Goal: Task Accomplishment & Management: Complete application form

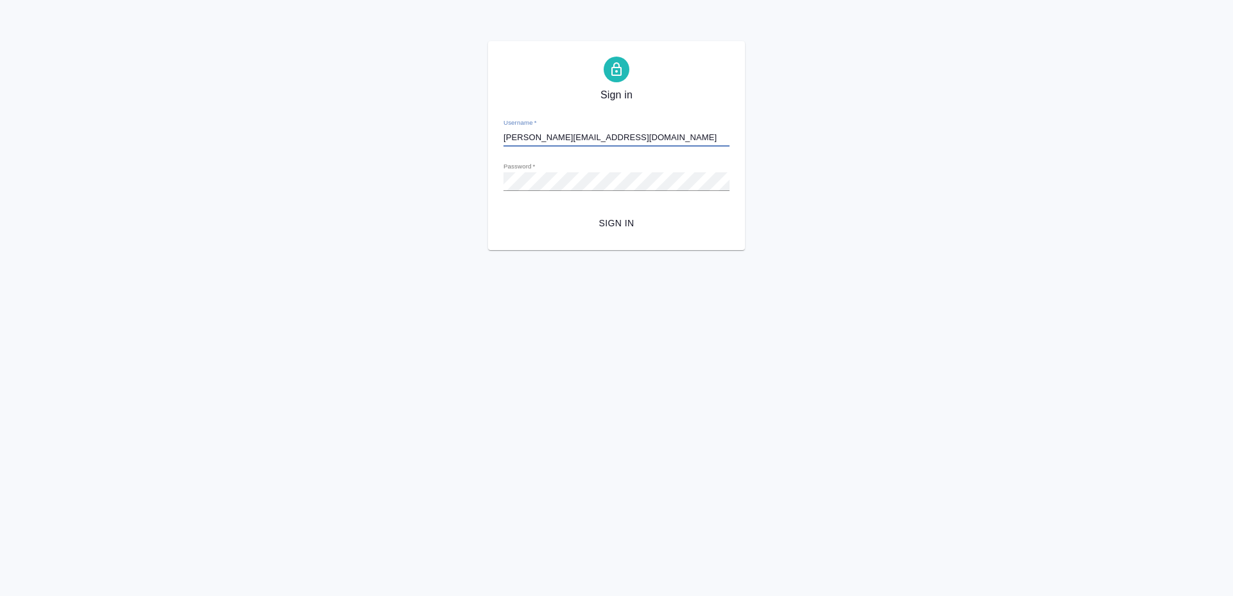
type input "[PERSON_NAME][EMAIL_ADDRESS][DOMAIN_NAME]"
click at [617, 216] on span "Sign in" at bounding box center [617, 223] width 206 height 16
type input "[PERSON_NAME][EMAIL_ADDRESS][DOMAIN_NAME]"
click at [615, 219] on span "Sign in" at bounding box center [617, 223] width 206 height 16
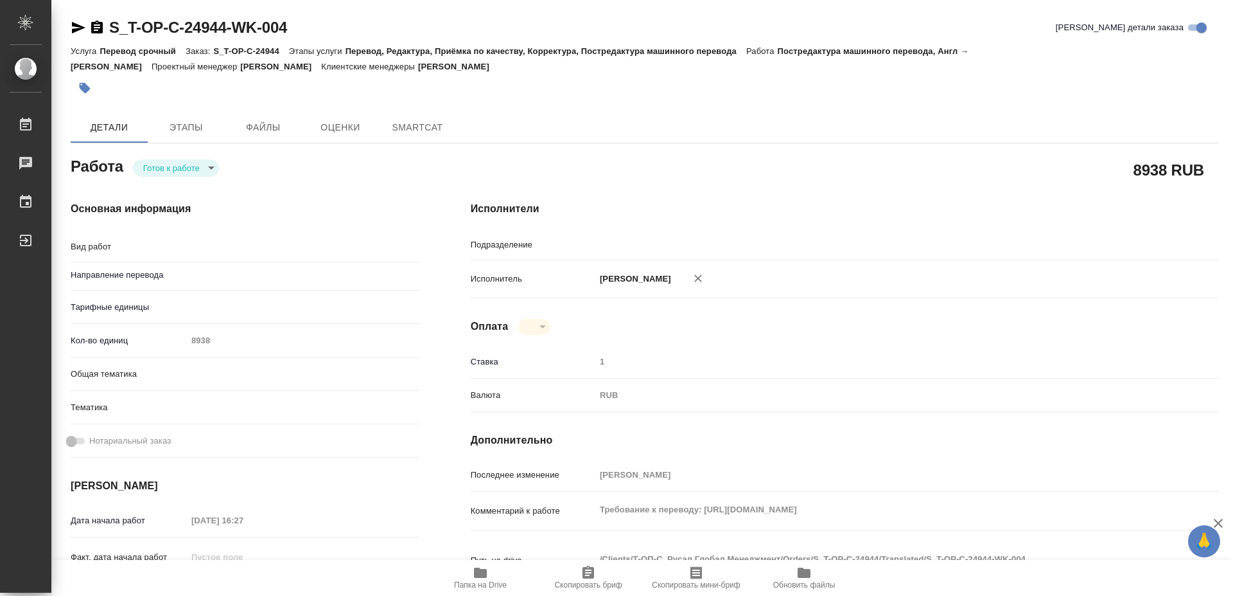
type textarea "Постредактура машинного перевода"
type textarea "x"
type input "англ-рус"
type textarea "x"
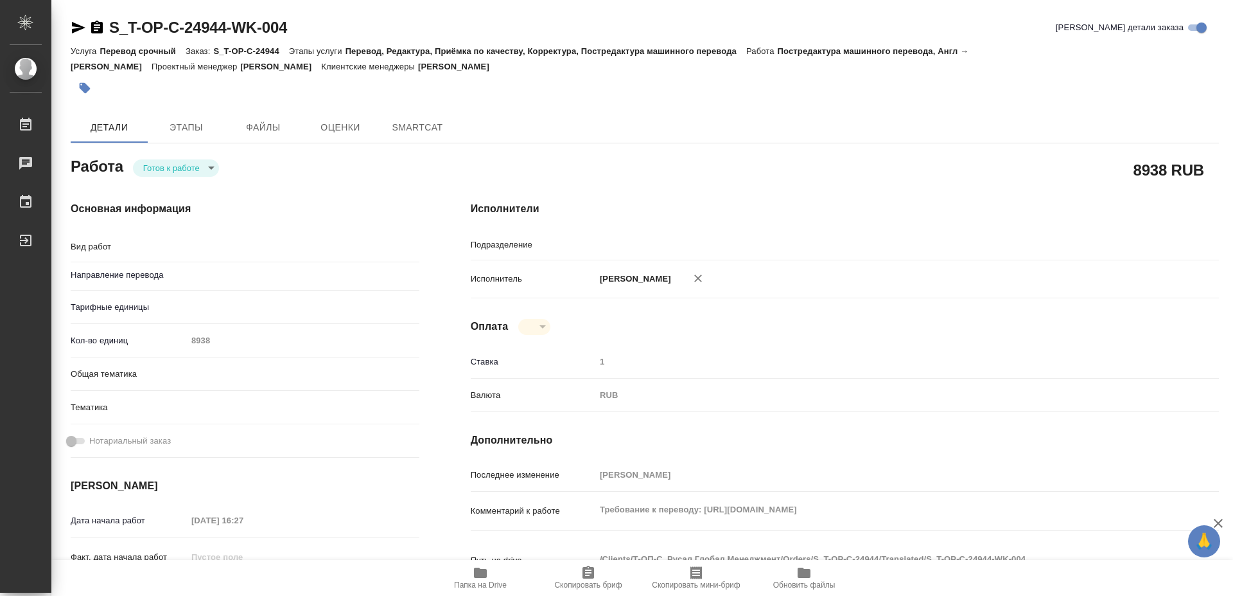
type textarea "x"
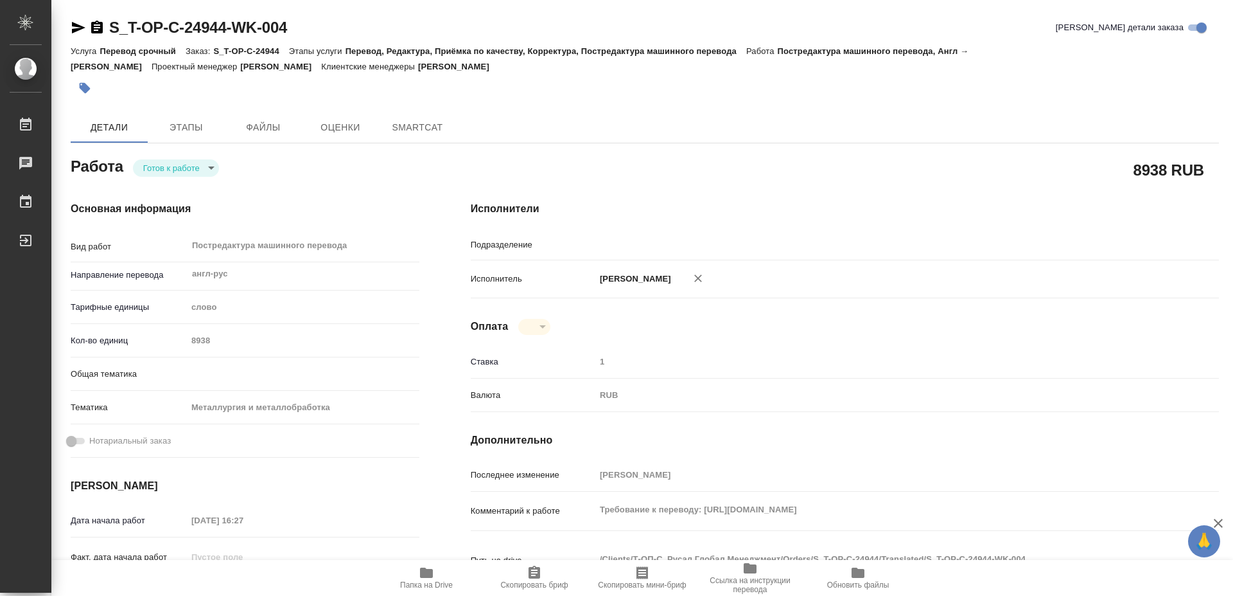
type textarea "x"
type input "Проектный офис"
type textarea "x"
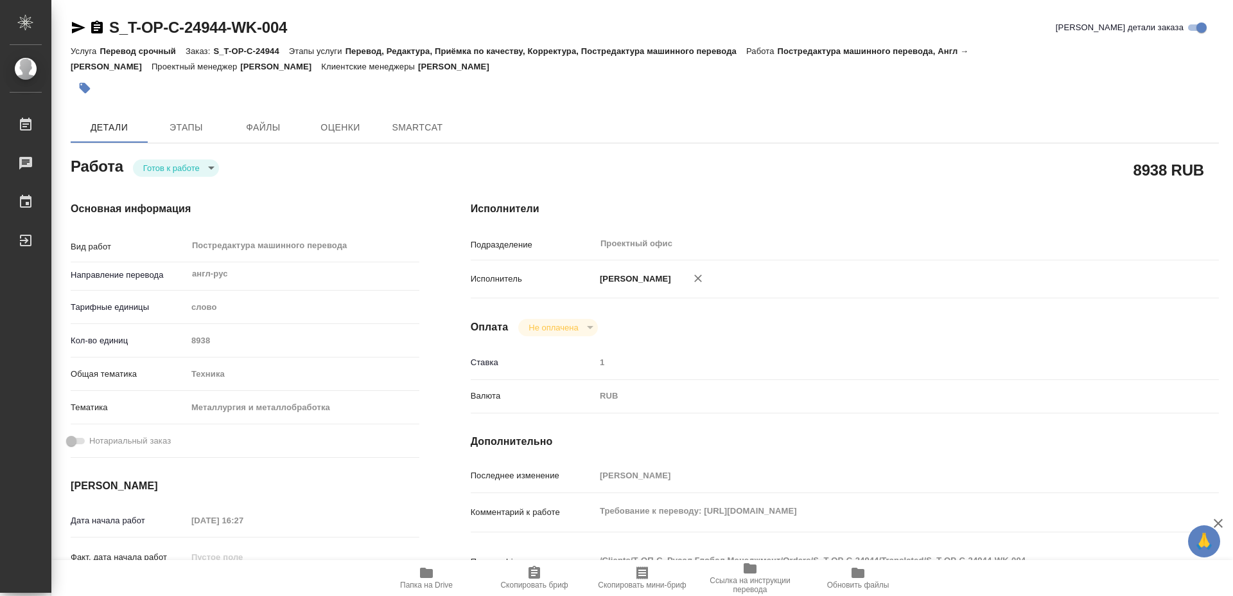
type textarea "x"
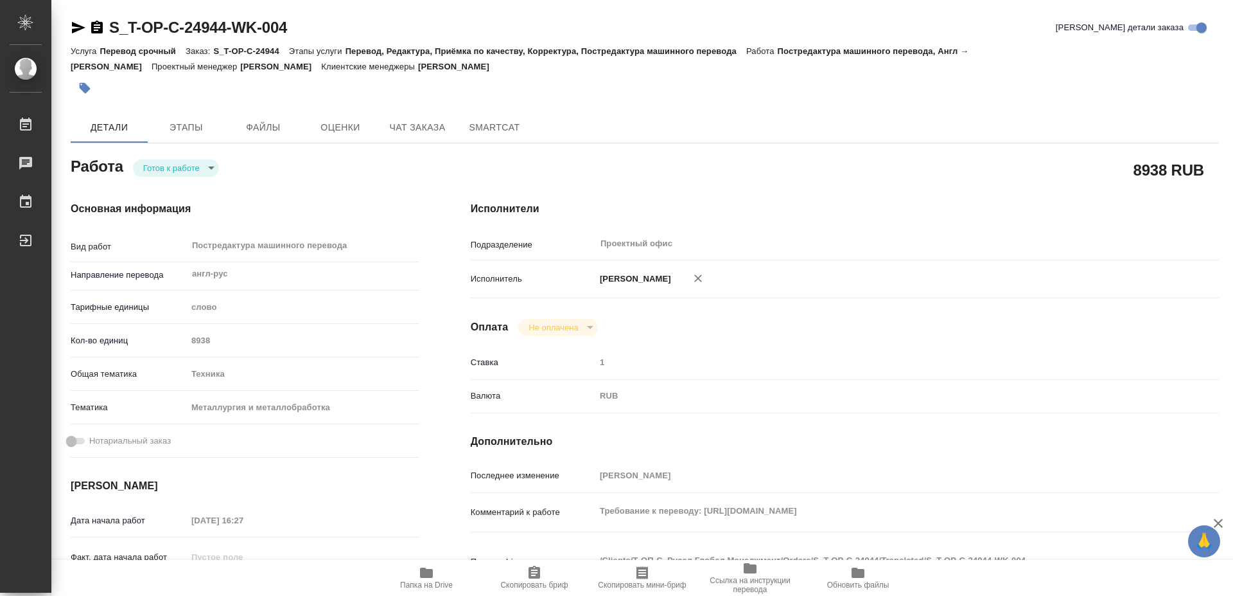
type textarea "x"
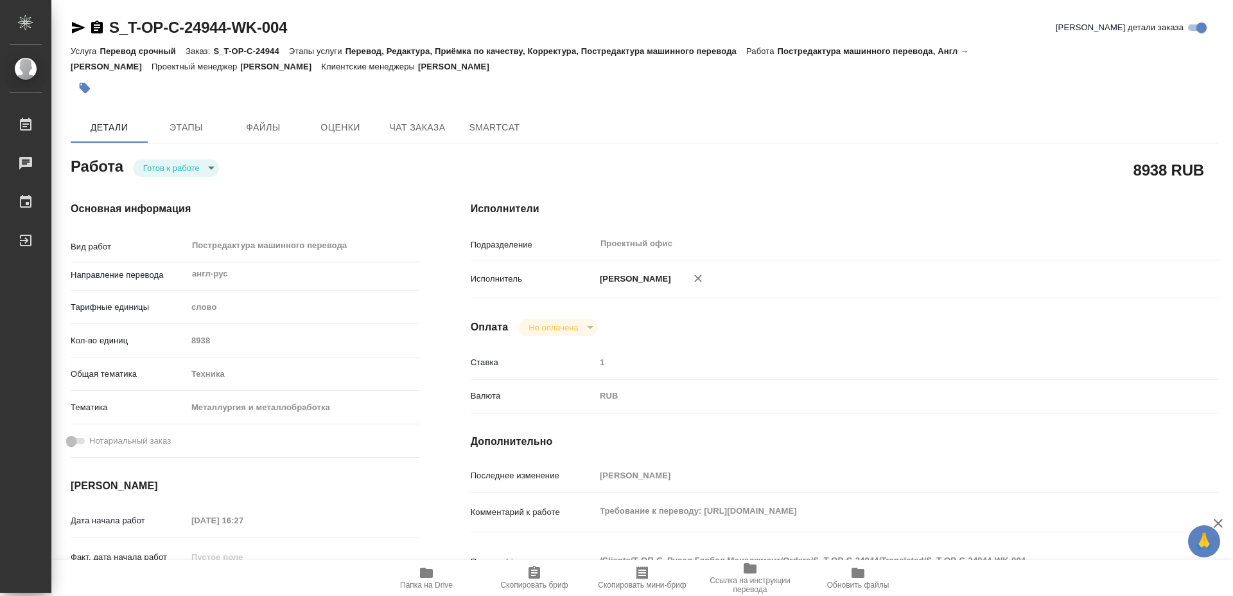
type textarea "x"
click at [420, 584] on span "Папка на Drive" at bounding box center [426, 584] width 53 height 9
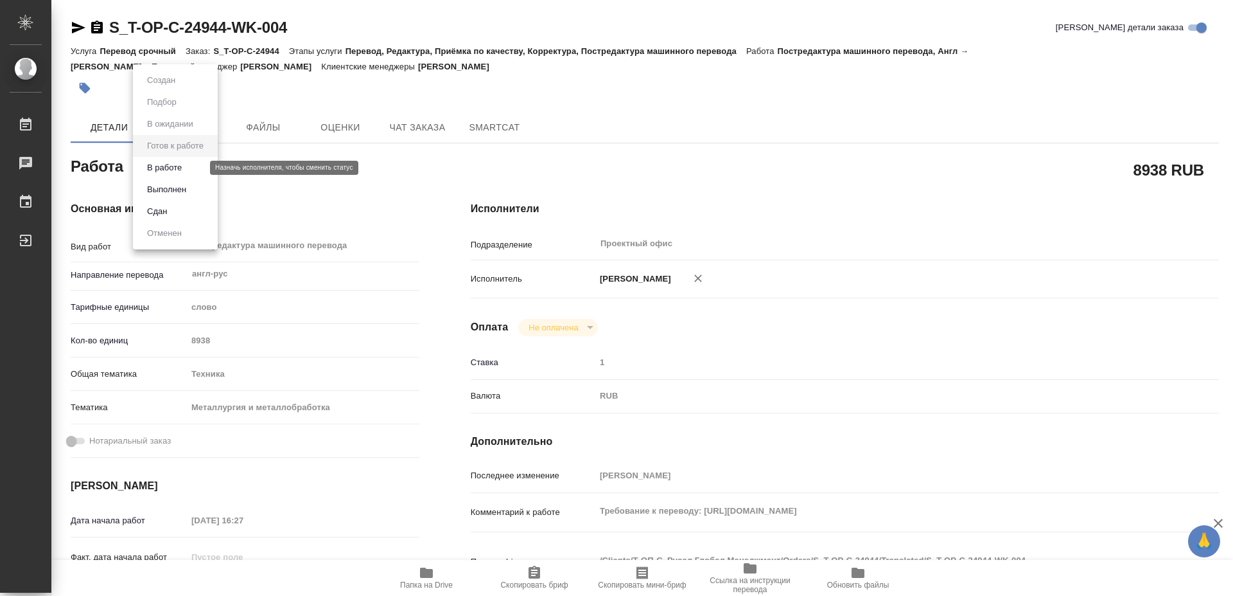
click at [196, 166] on body "🙏 .cls-1 fill:#fff; AWATERA Mayorov Anton Работы 0 Чаты График Выйти S_T-OP-C-2…" at bounding box center [616, 298] width 1233 height 596
click at [166, 186] on button "Выполнен" at bounding box center [166, 189] width 47 height 14
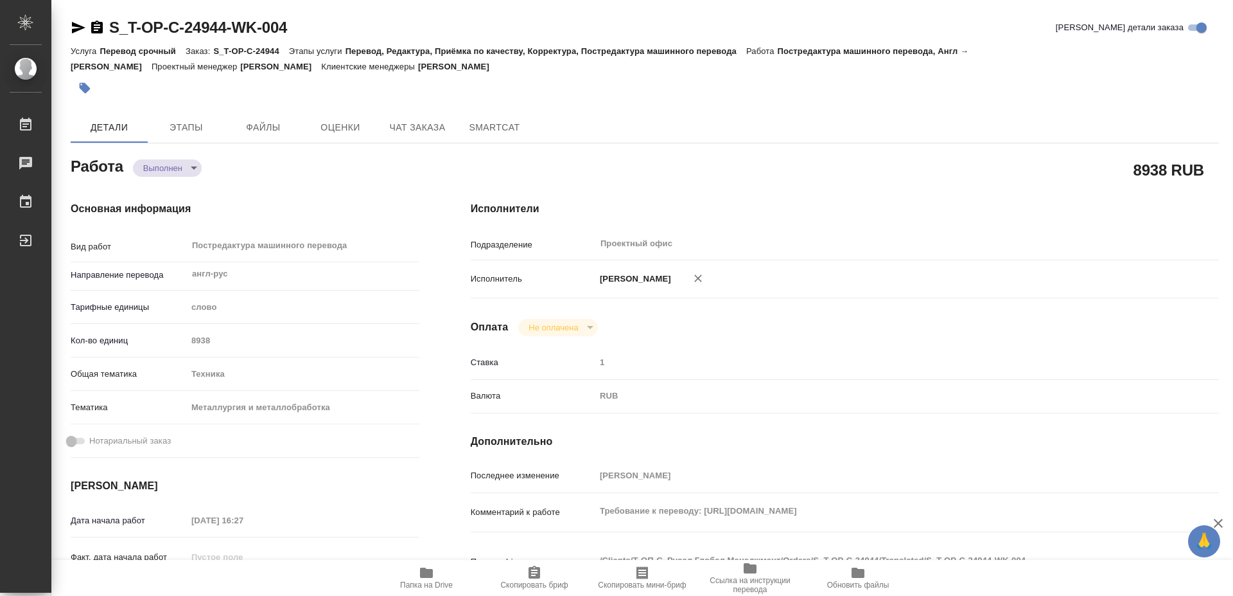
type textarea "x"
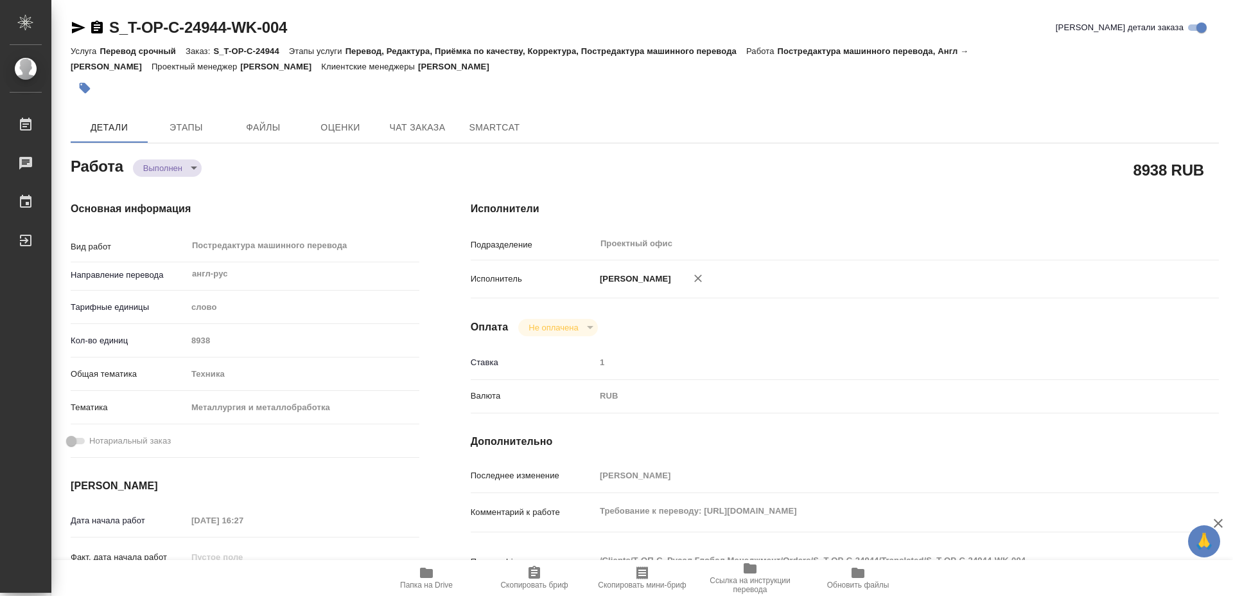
type textarea "x"
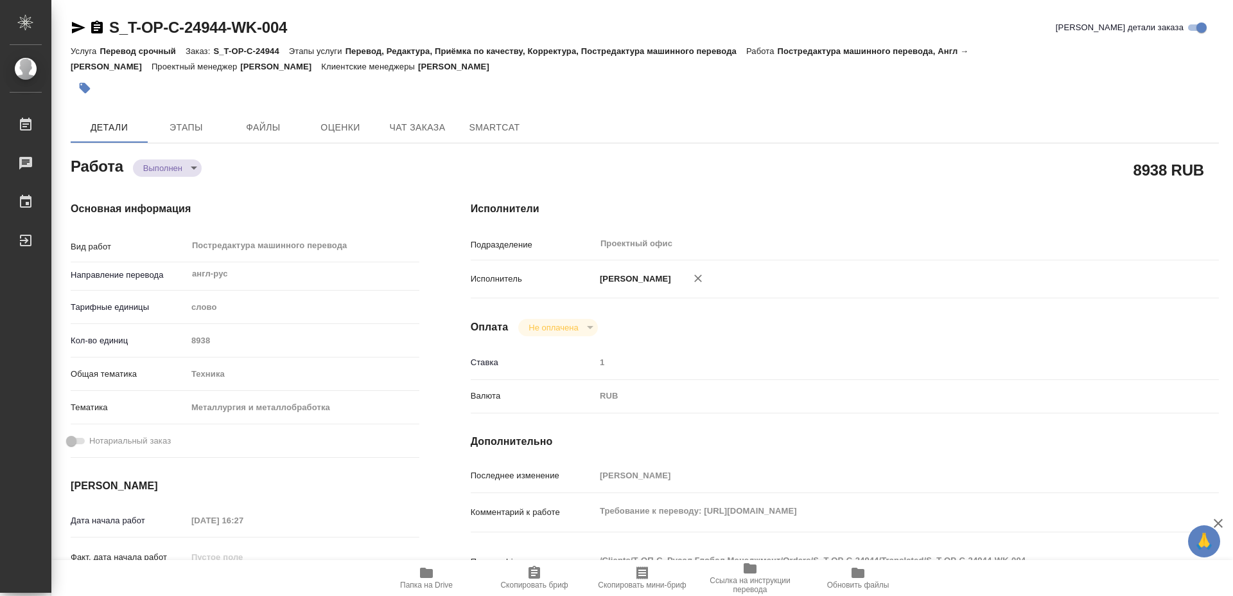
type textarea "x"
